Goal: Transaction & Acquisition: Download file/media

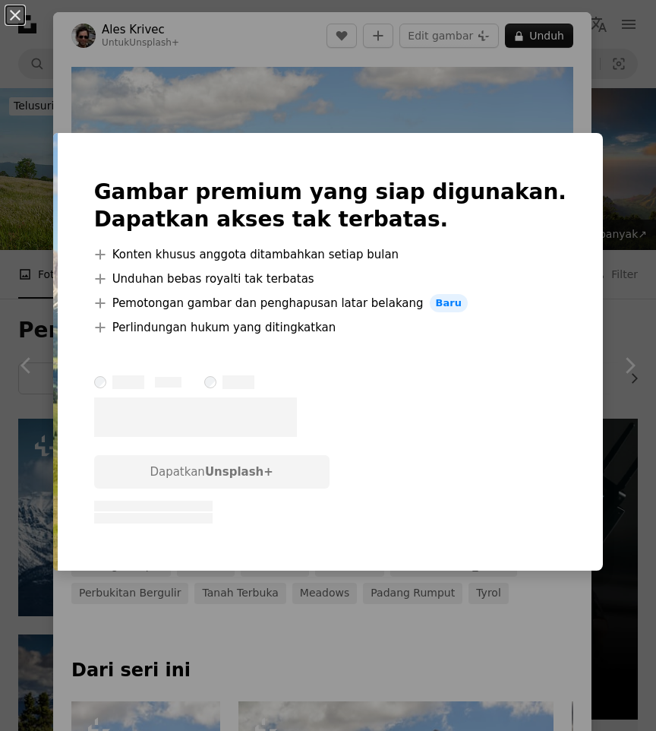
scroll to position [941, 0]
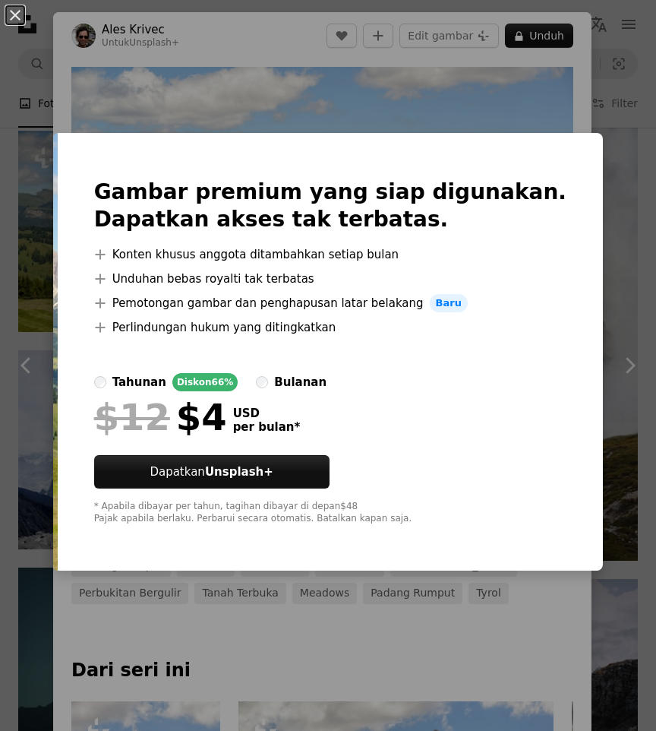
click at [465, 125] on div "An X shape Gambar premium yang siap digunakan. Dapatkan akses tak terbatas. A p…" at bounding box center [328, 365] width 656 height 731
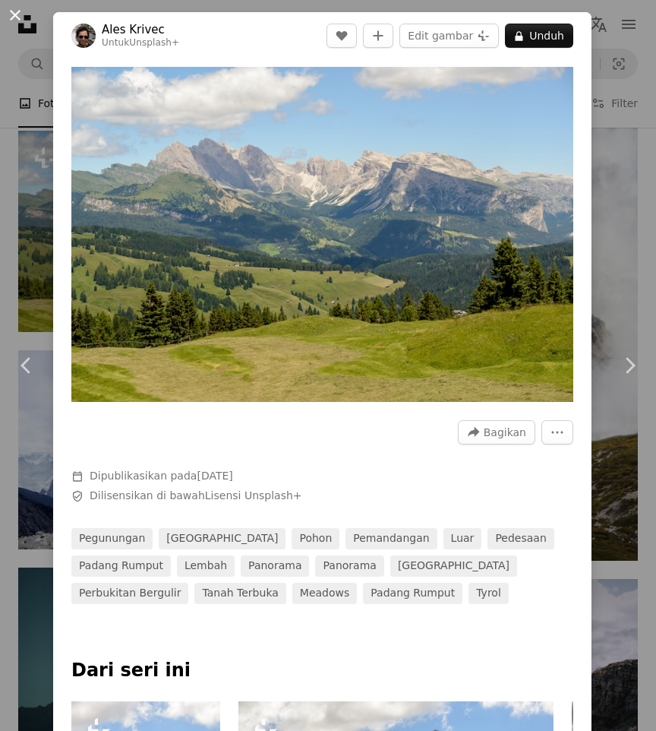
click at [14, 21] on button "An X shape" at bounding box center [15, 15] width 18 height 18
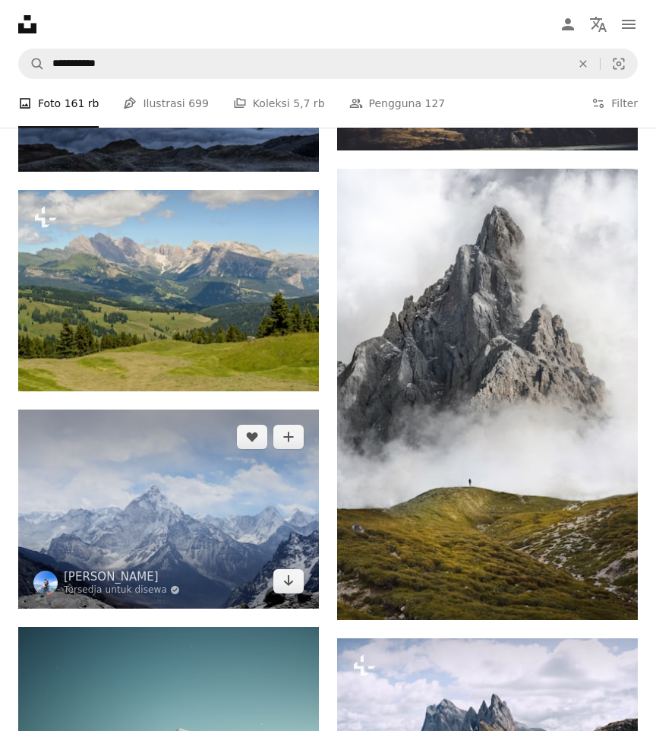
scroll to position [876, 0]
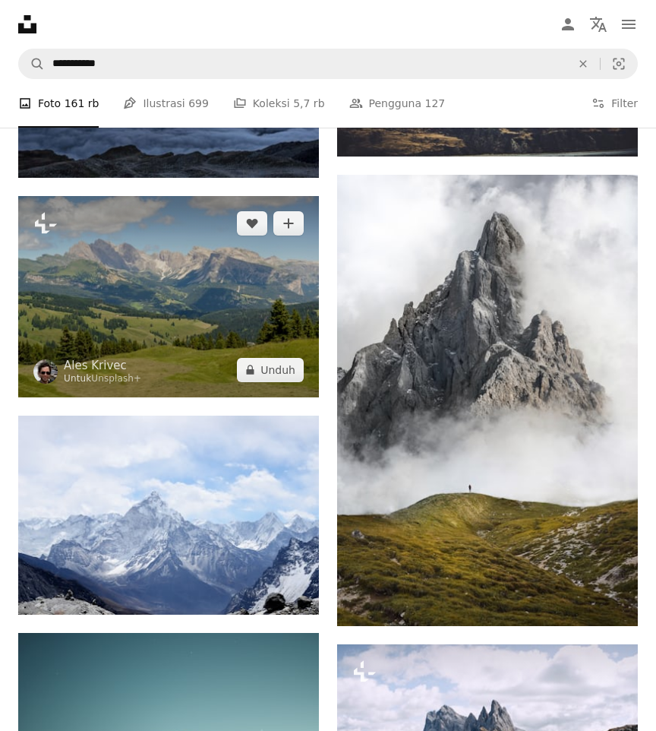
click at [172, 300] on img at bounding box center [168, 296] width 301 height 201
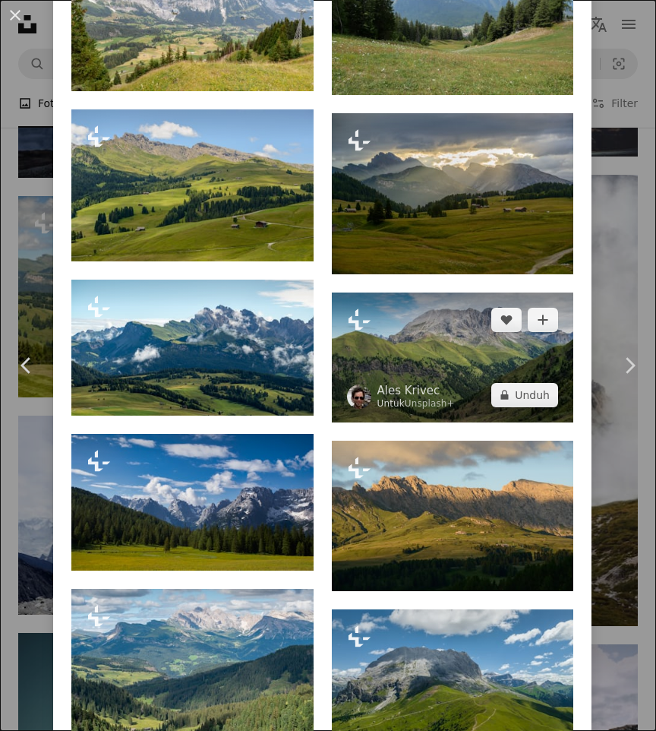
scroll to position [1437, 0]
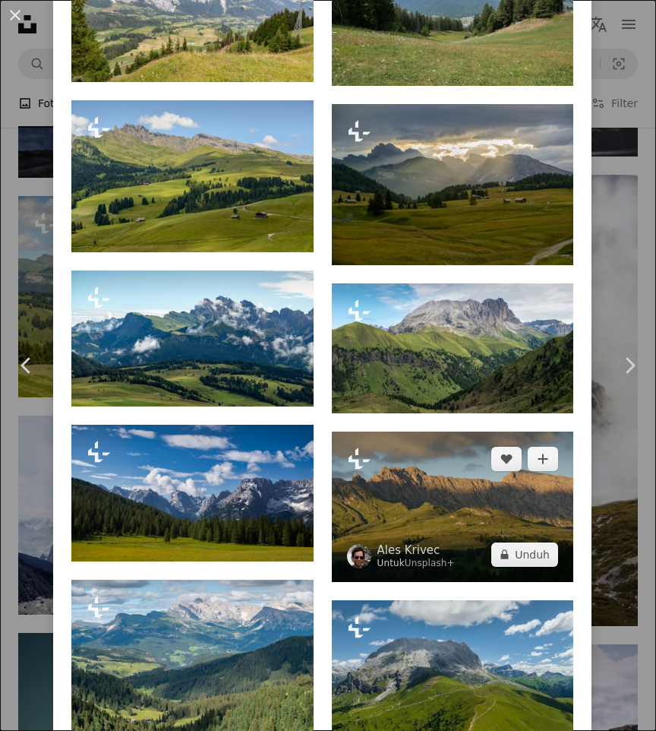
click at [459, 542] on img at bounding box center [453, 506] width 242 height 150
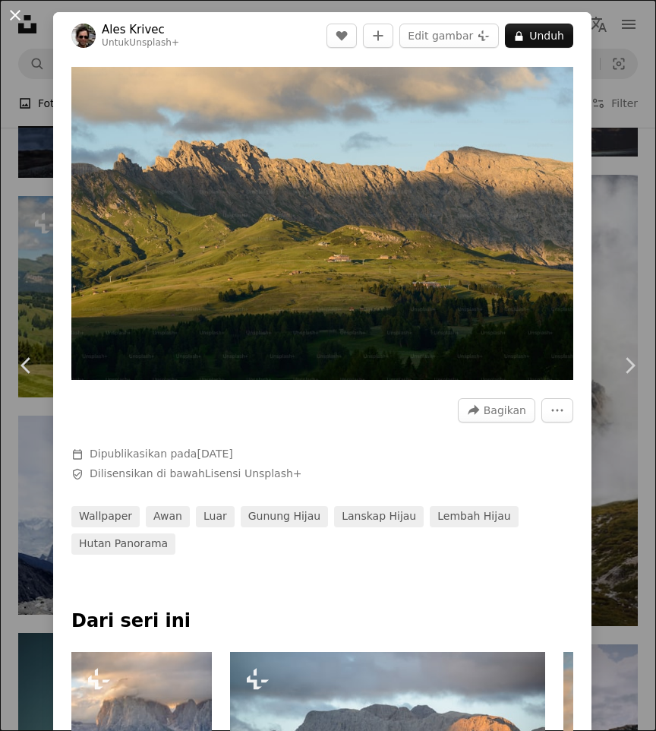
click at [14, 13] on button "An X shape" at bounding box center [15, 15] width 18 height 18
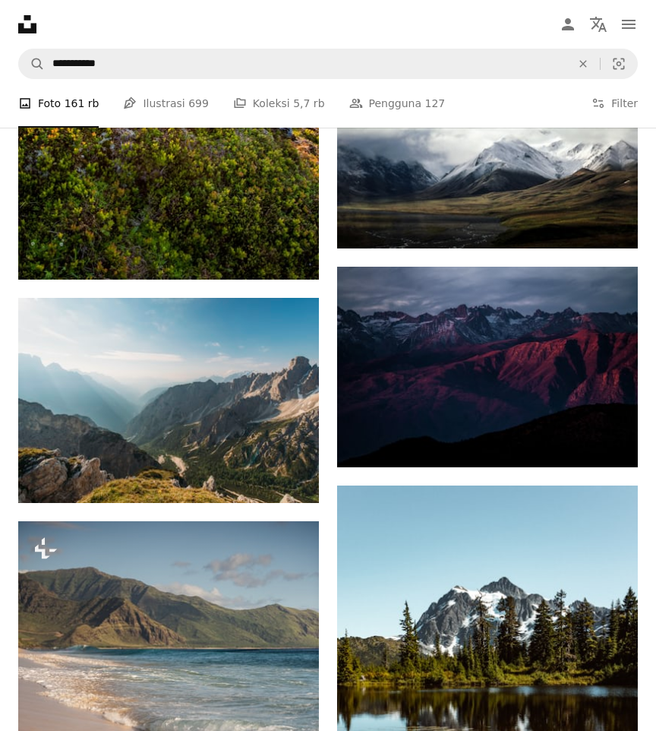
scroll to position [2806, 0]
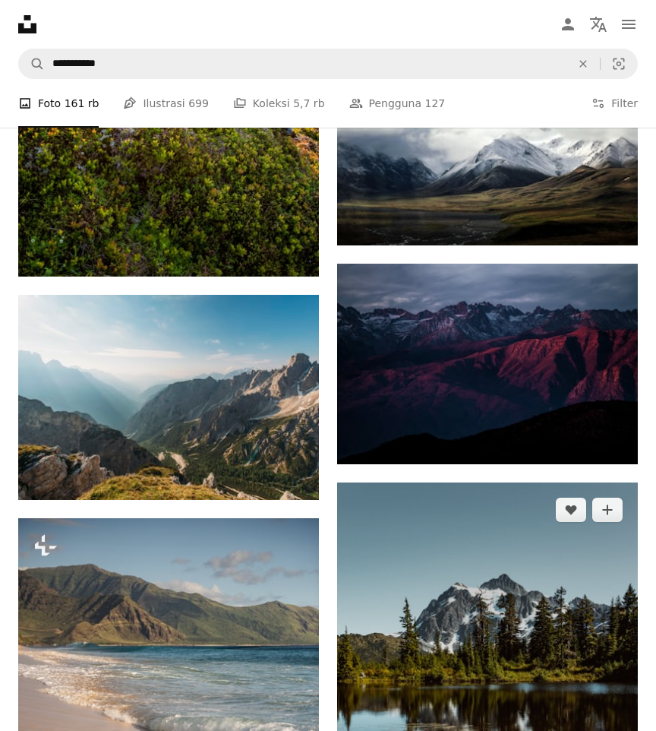
click at [470, 595] on img at bounding box center [487, 707] width 301 height 451
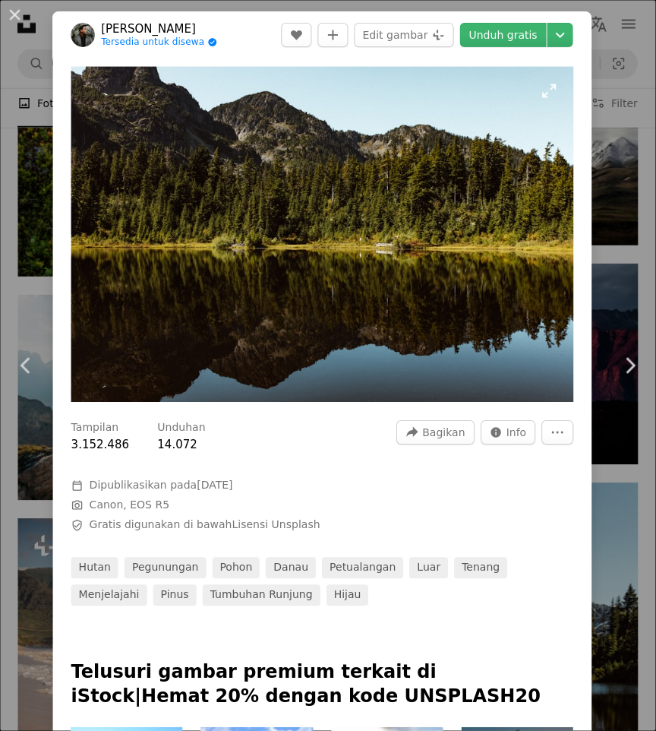
scroll to position [2806, 0]
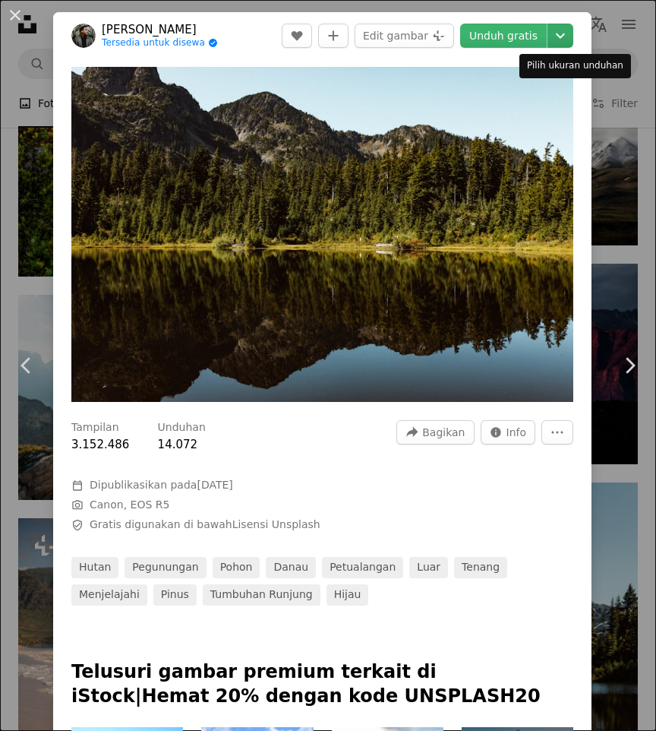
click at [565, 36] on icon "Pilih ukuran unduhan" at bounding box center [560, 35] width 9 height 5
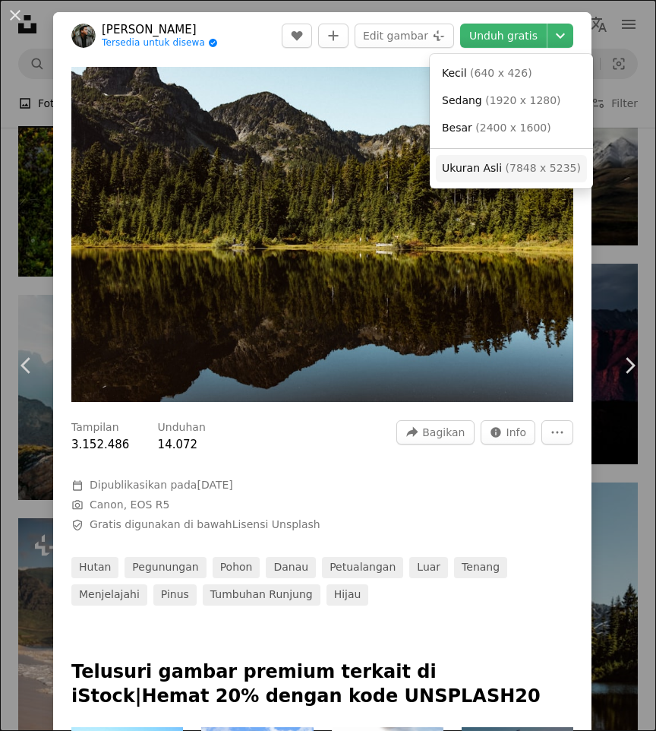
click at [532, 172] on span "( 7848 x 5235 )" at bounding box center [543, 168] width 75 height 12
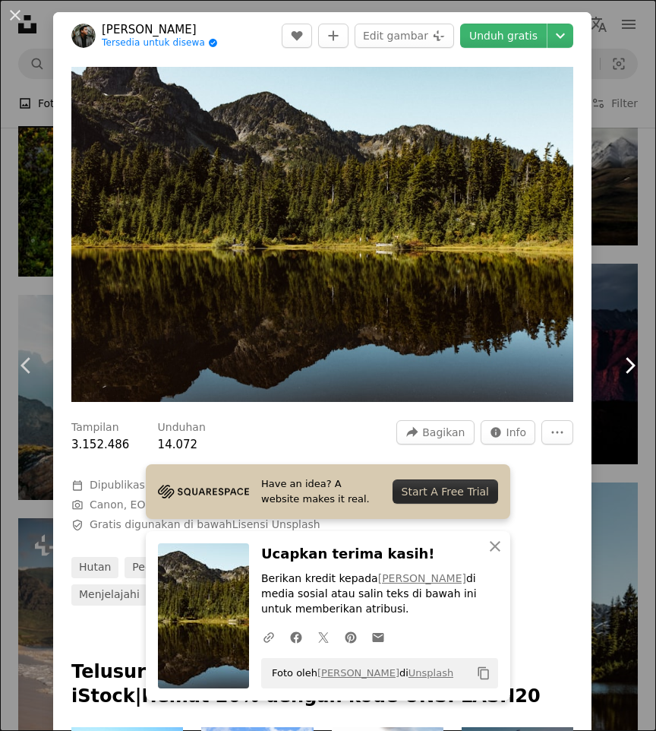
click at [632, 366] on icon at bounding box center [631, 365] width 10 height 16
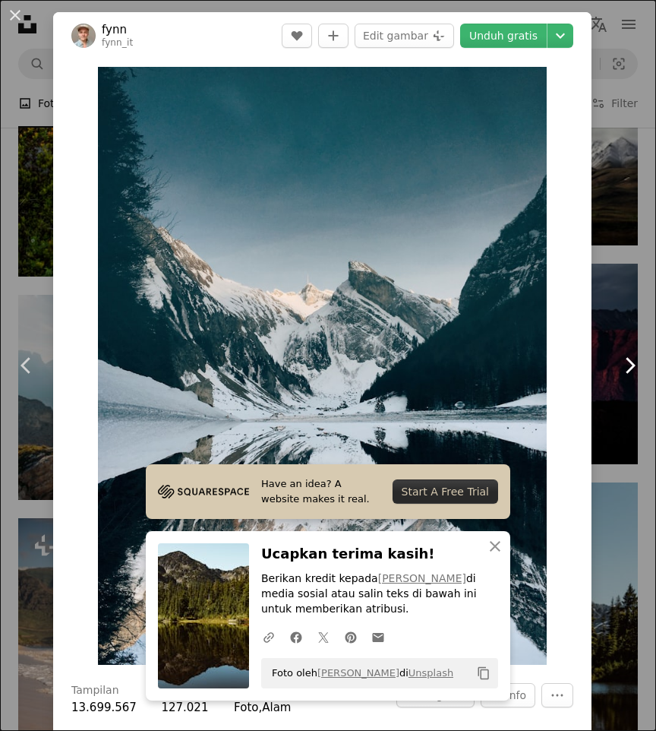
click at [632, 366] on icon at bounding box center [631, 365] width 10 height 16
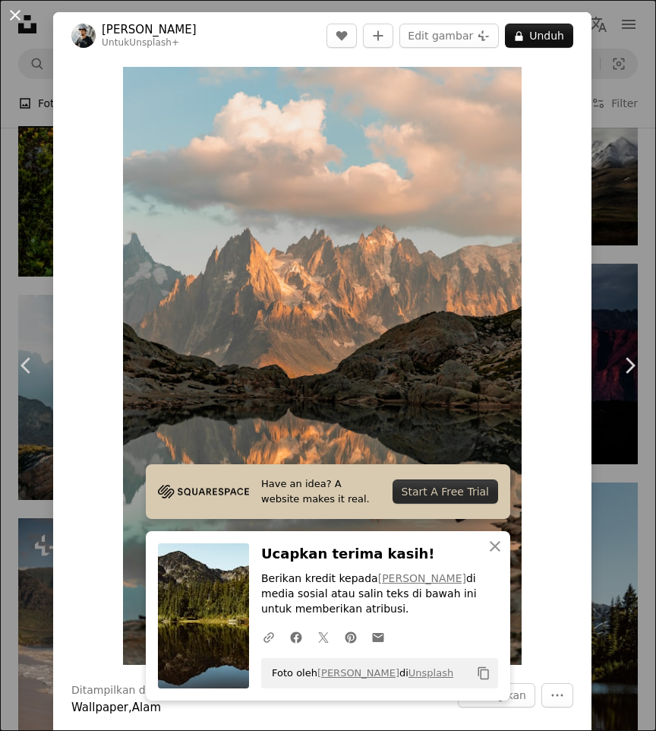
click at [14, 9] on button "An X shape" at bounding box center [15, 15] width 18 height 18
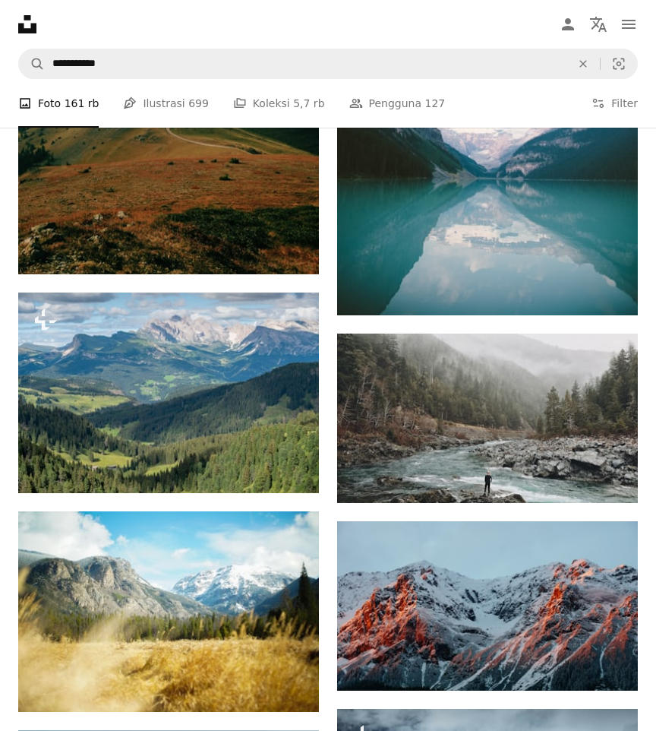
scroll to position [4546, 0]
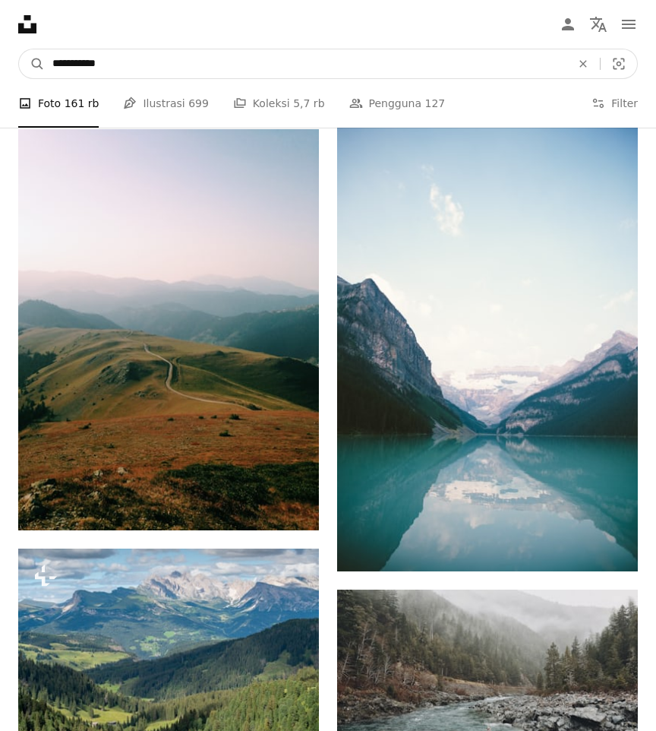
click at [129, 72] on input "**********" at bounding box center [306, 63] width 522 height 29
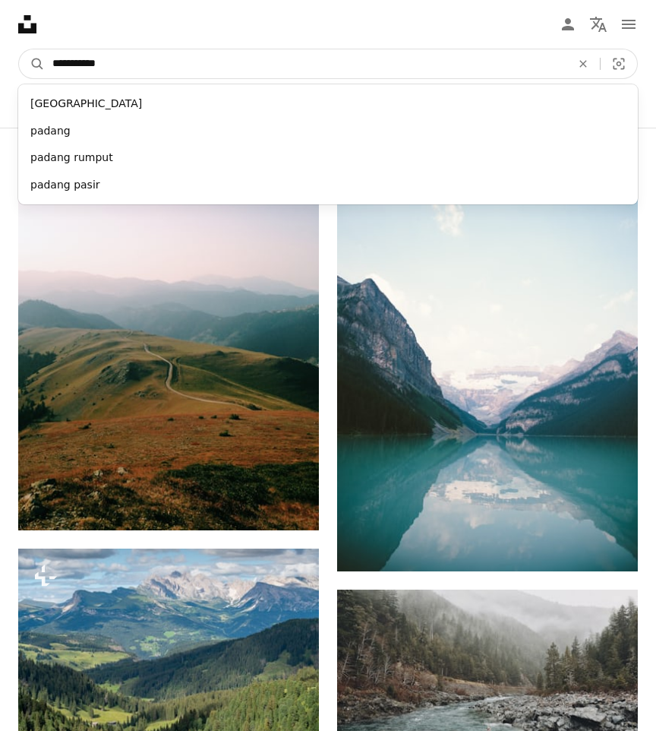
type input "**********"
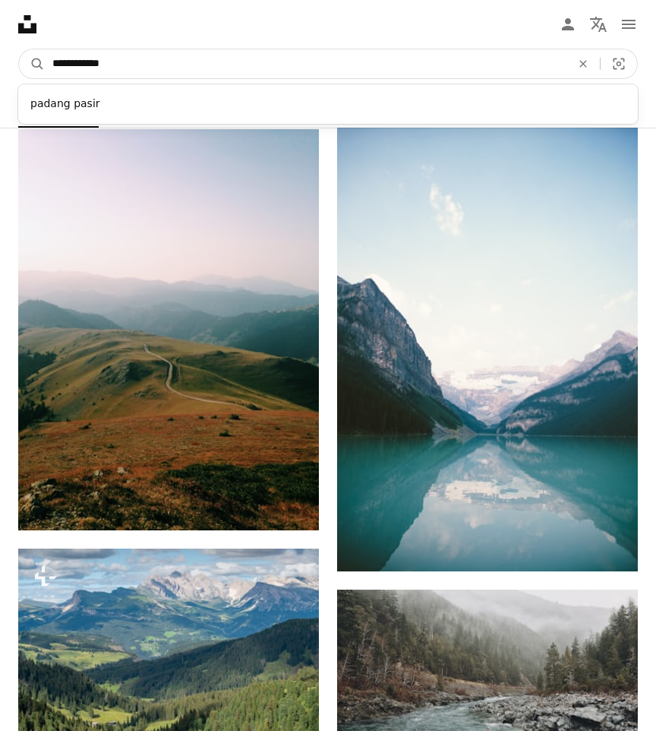
click button "A magnifying glass" at bounding box center [32, 63] width 26 height 29
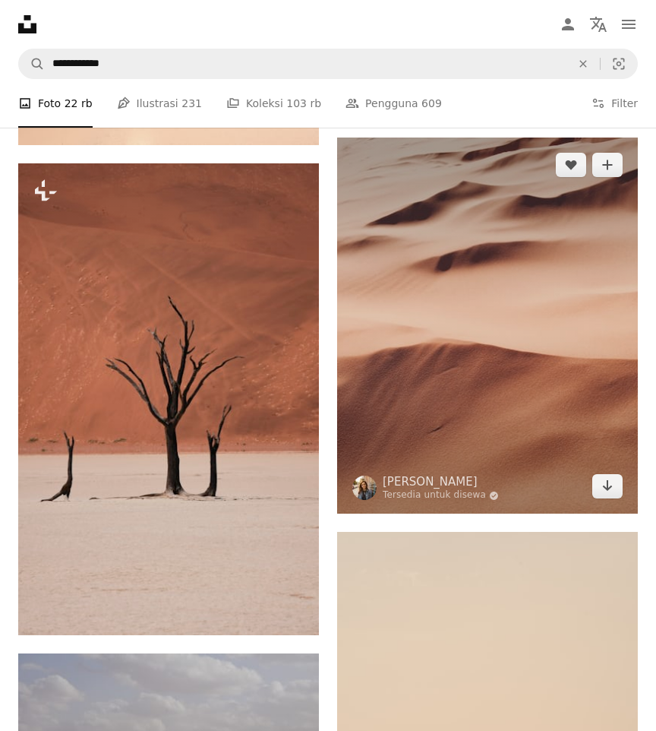
scroll to position [1453, 0]
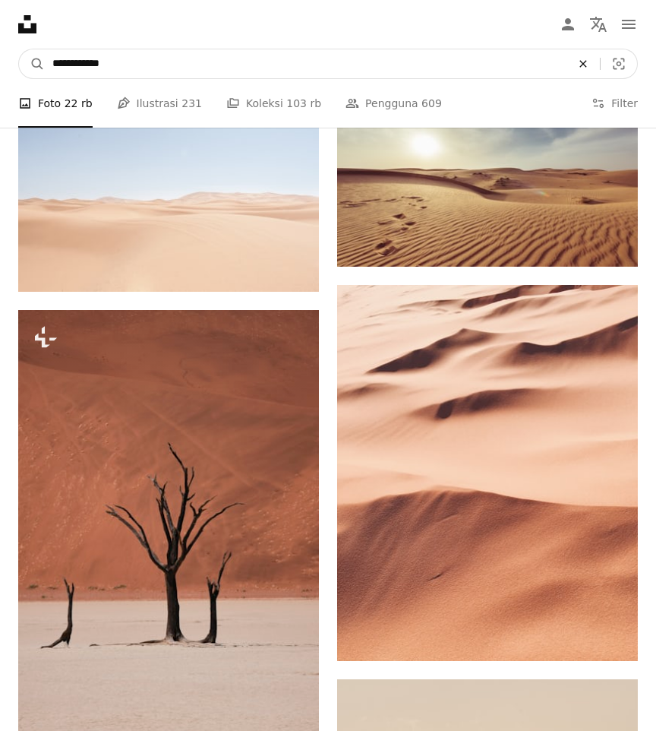
click at [585, 65] on icon "Temuka visual di seluruh situs" at bounding box center [583, 63] width 7 height 7
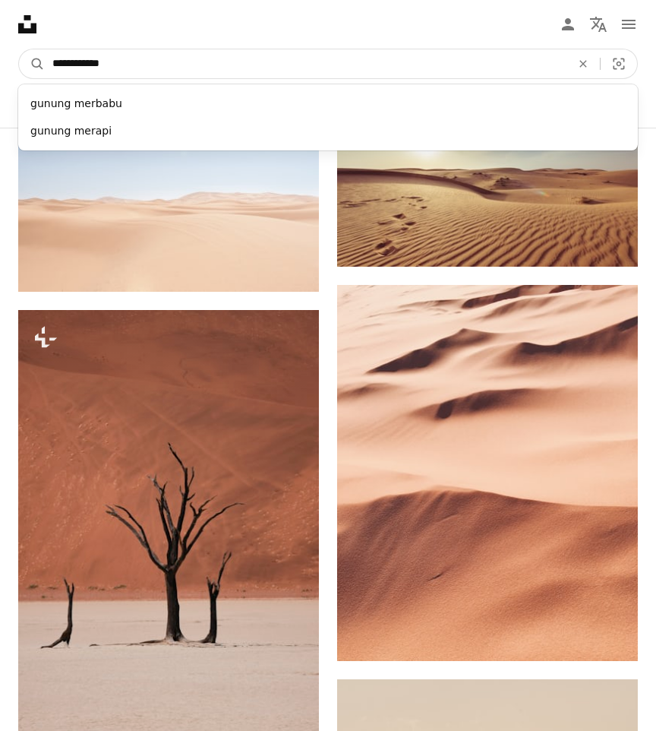
type input "**********"
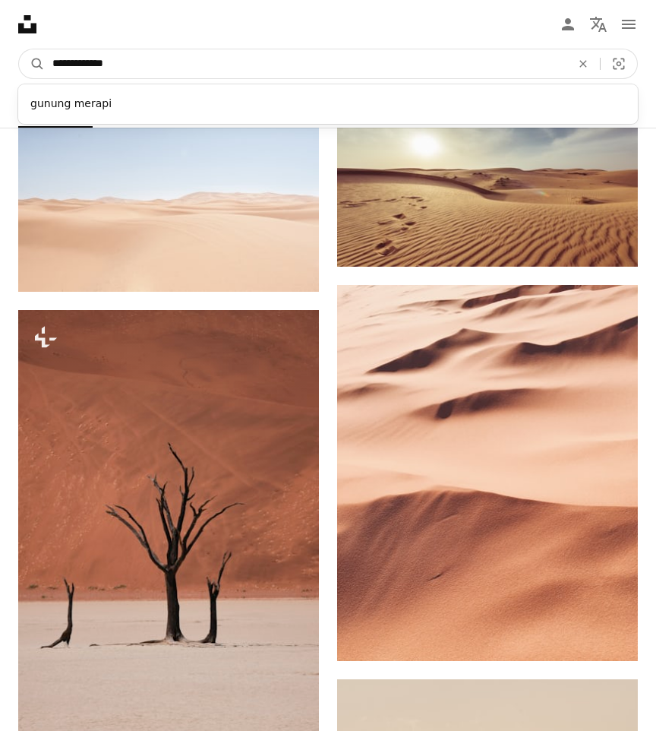
click button "A magnifying glass" at bounding box center [32, 63] width 26 height 29
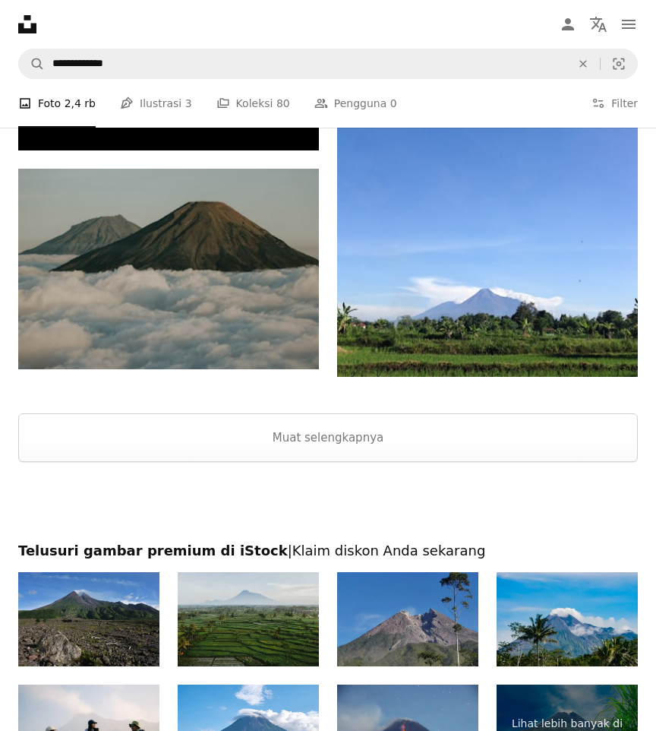
scroll to position [3469, 0]
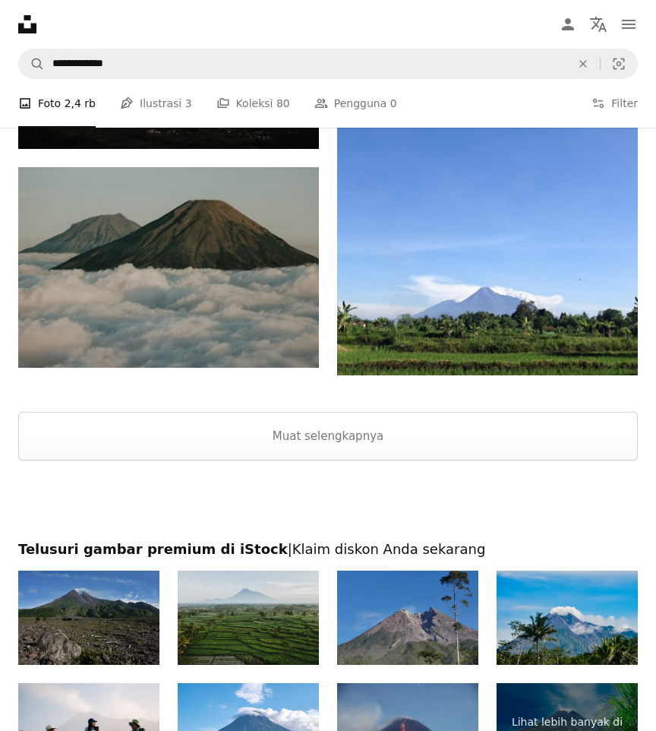
click at [122, 624] on img at bounding box center [88, 617] width 141 height 94
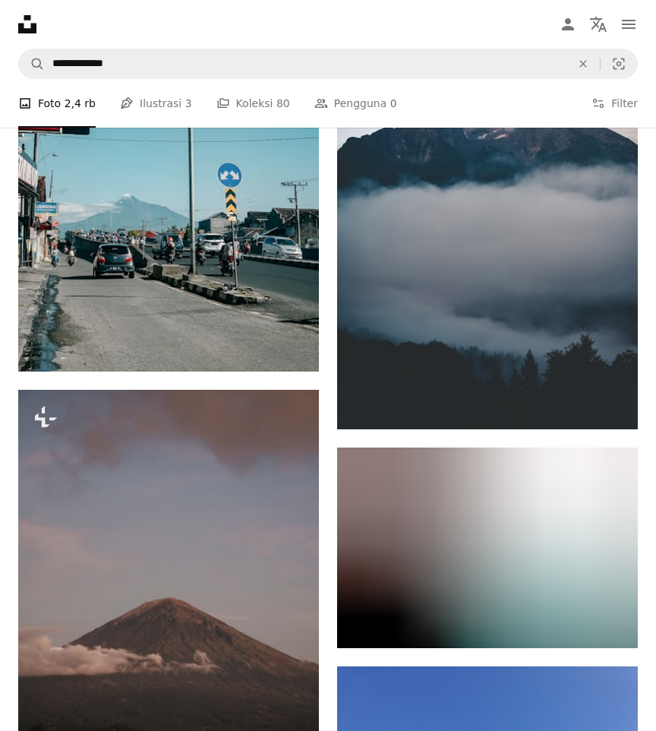
scroll to position [2821, 0]
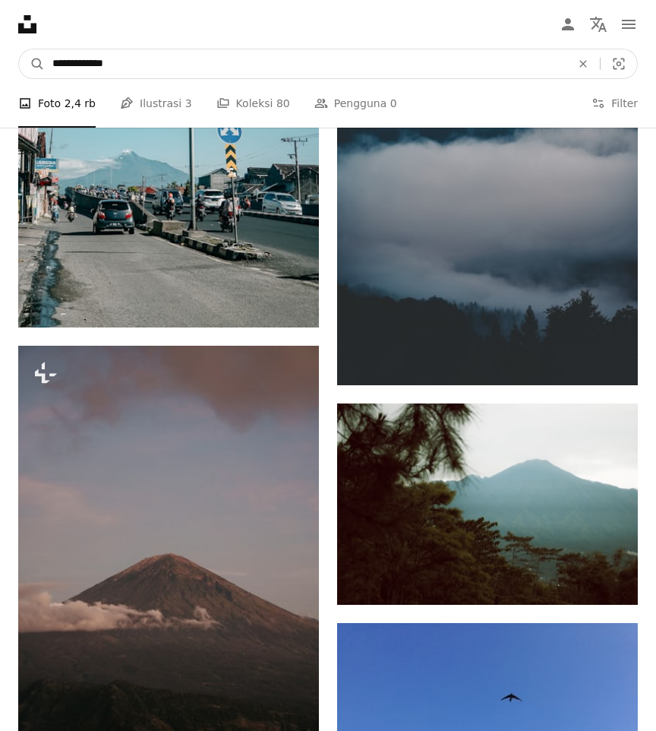
click at [144, 71] on input "**********" at bounding box center [306, 63] width 522 height 29
click at [19, 49] on button "A magnifying glass" at bounding box center [32, 63] width 26 height 29
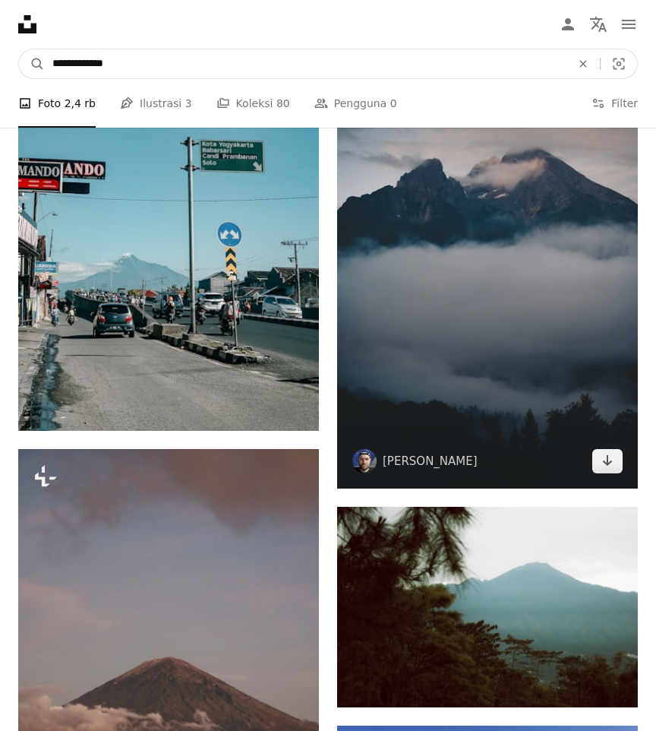
scroll to position [1879, 0]
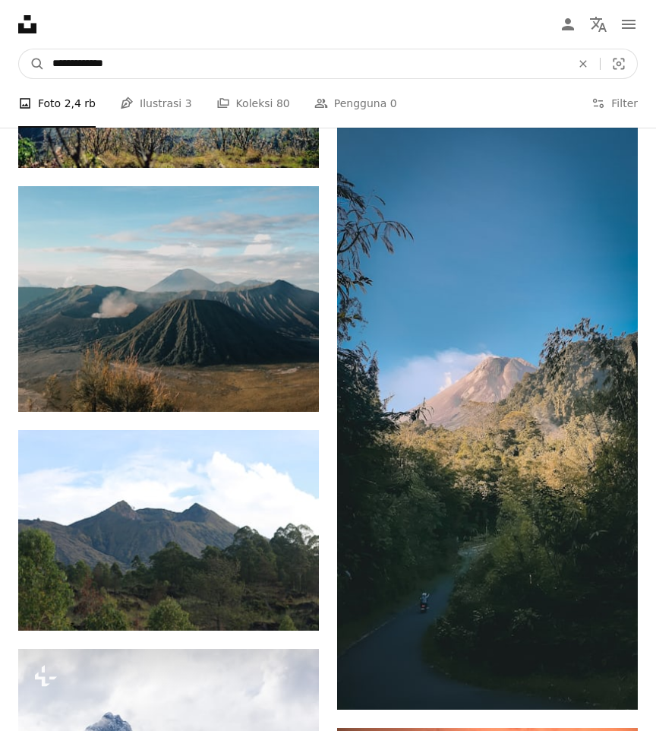
click at [172, 58] on input "**********" at bounding box center [306, 63] width 522 height 29
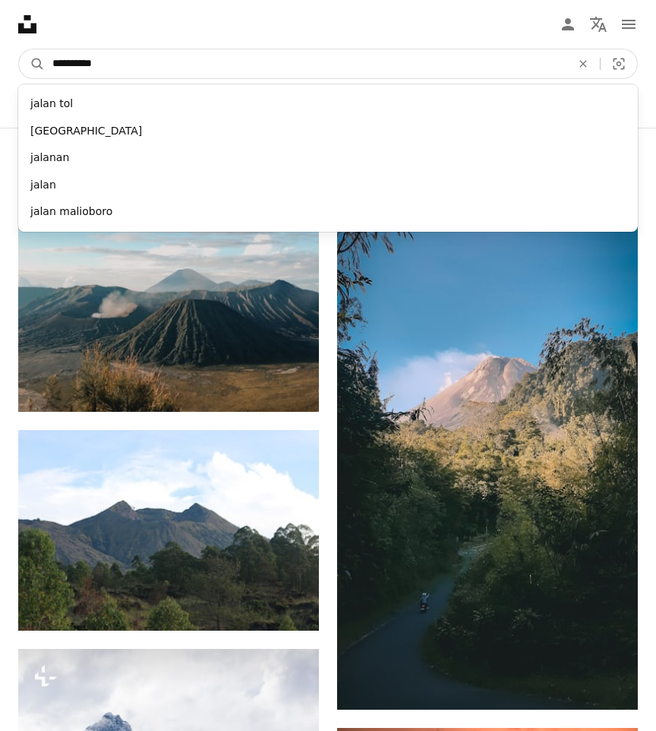
type input "**********"
click button "A magnifying glass" at bounding box center [32, 63] width 26 height 29
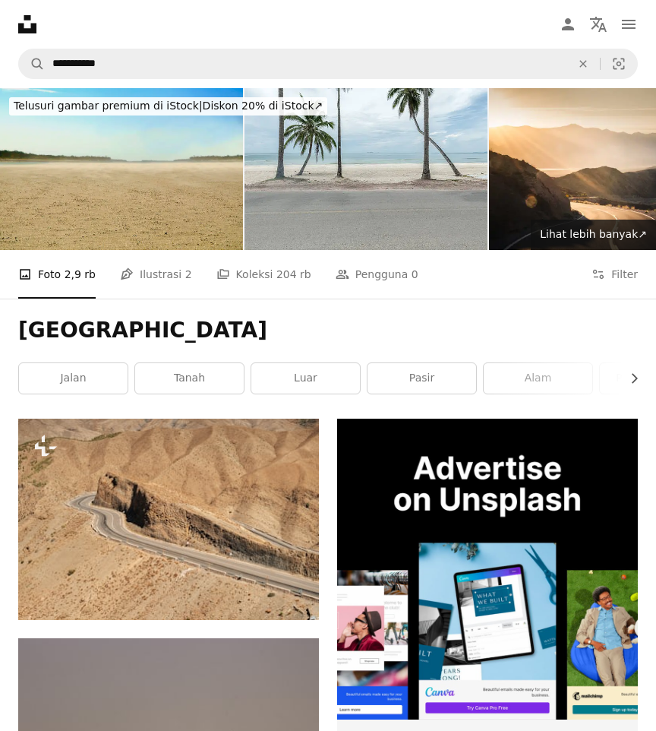
click at [171, 198] on img at bounding box center [121, 169] width 243 height 162
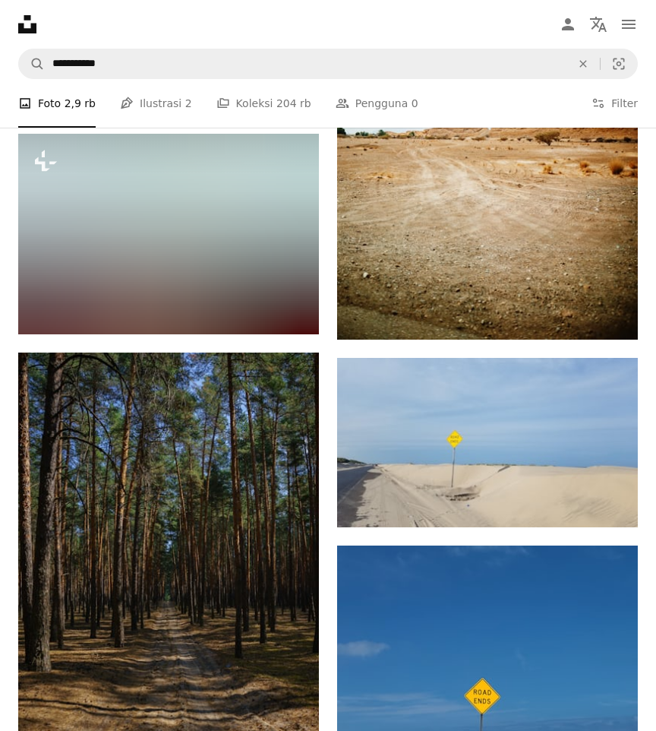
scroll to position [943, 0]
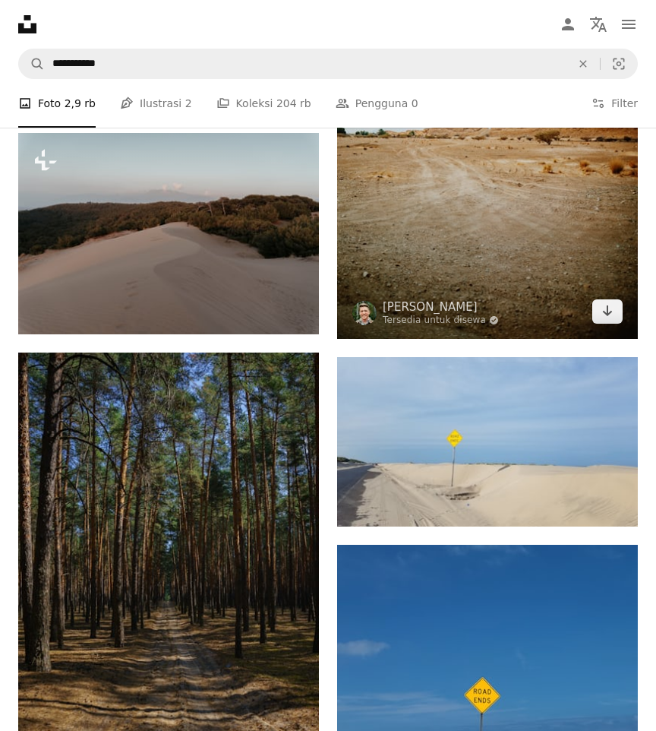
click at [495, 243] on img at bounding box center [487, 113] width 301 height 450
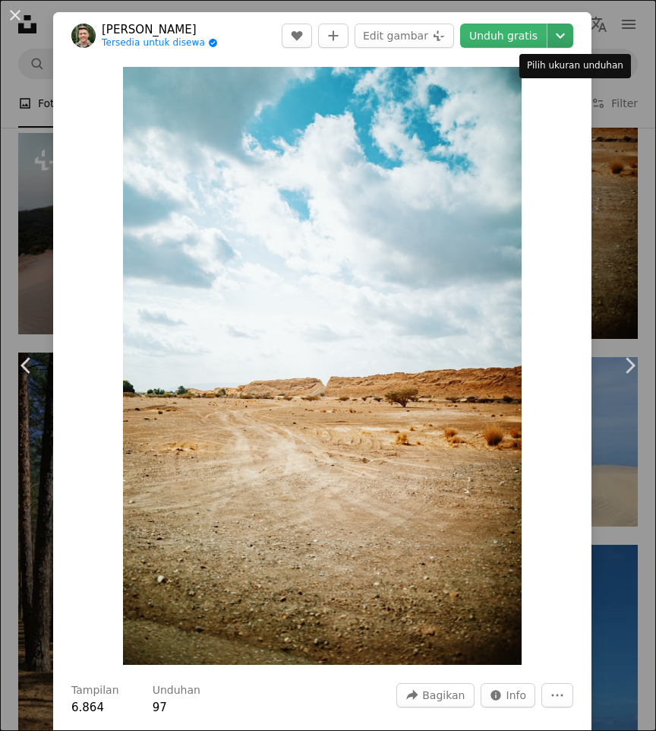
click at [573, 30] on icon "Chevron down" at bounding box center [560, 36] width 24 height 18
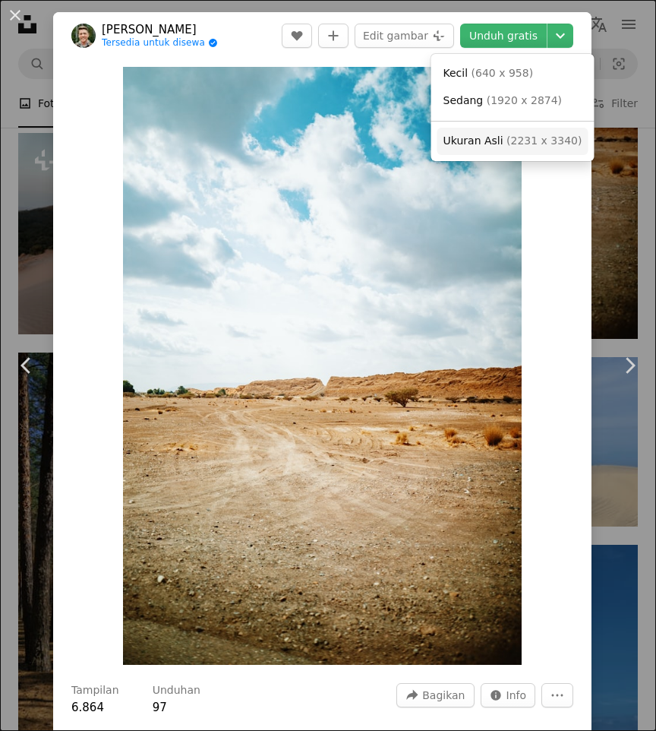
click at [520, 147] on span "( 2231 x 3340 )" at bounding box center [544, 140] width 75 height 12
